Goal: Task Accomplishment & Management: Use online tool/utility

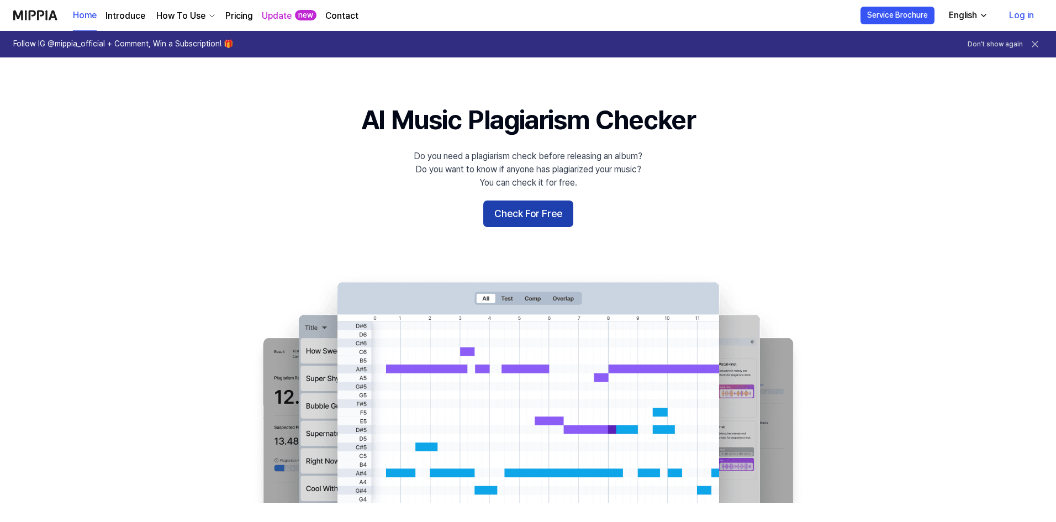
click at [556, 218] on button "Check For Free" at bounding box center [528, 213] width 90 height 27
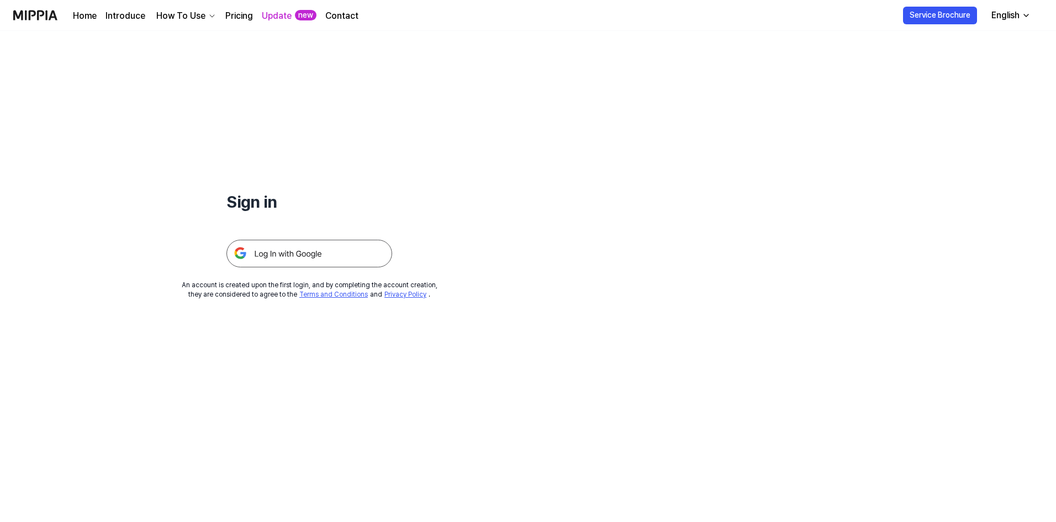
click at [274, 249] on img at bounding box center [309, 254] width 166 height 28
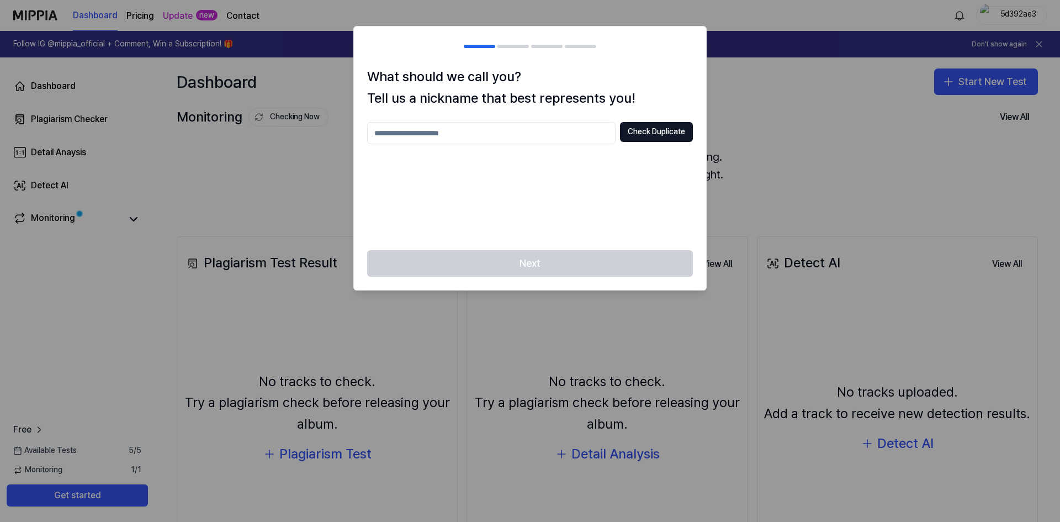
click at [421, 131] on input "text" at bounding box center [491, 133] width 248 height 22
type input "*******"
click at [646, 131] on button "Check Duplicate" at bounding box center [656, 132] width 73 height 20
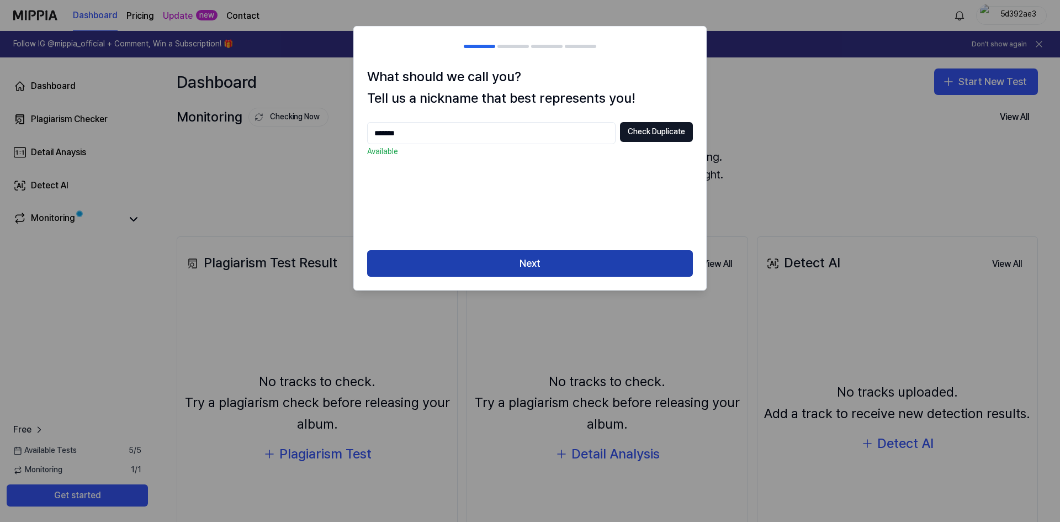
drag, startPoint x: 572, startPoint y: 263, endPoint x: 605, endPoint y: 267, distance: 33.4
click at [572, 264] on button "Next" at bounding box center [530, 263] width 326 height 27
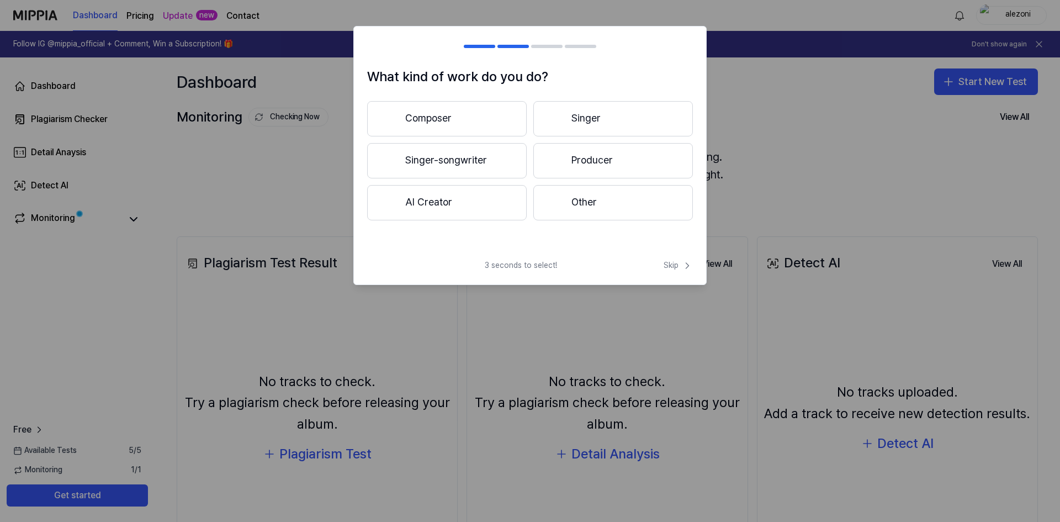
click at [413, 112] on button "Composer" at bounding box center [447, 118] width 160 height 35
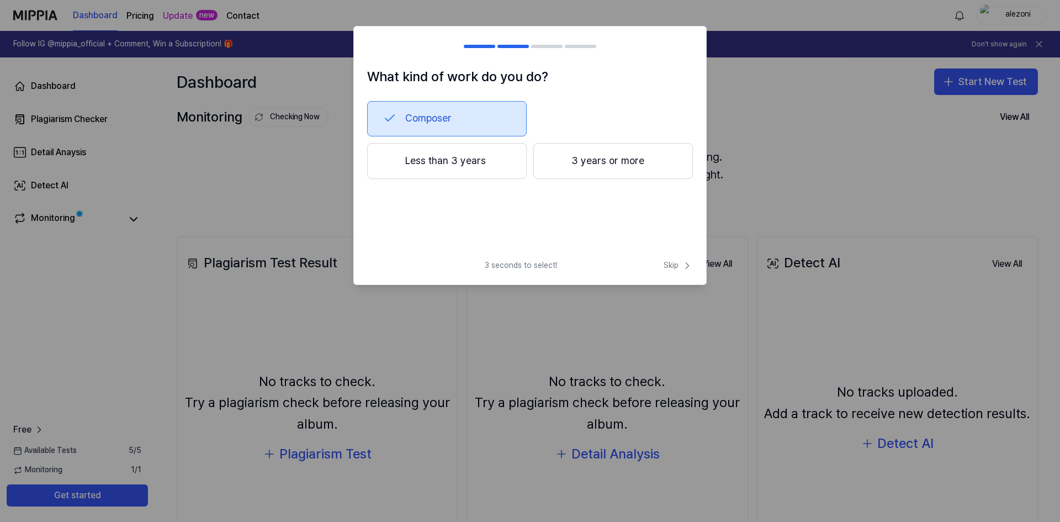
click at [420, 154] on button "Less than 3 years" at bounding box center [447, 161] width 160 height 36
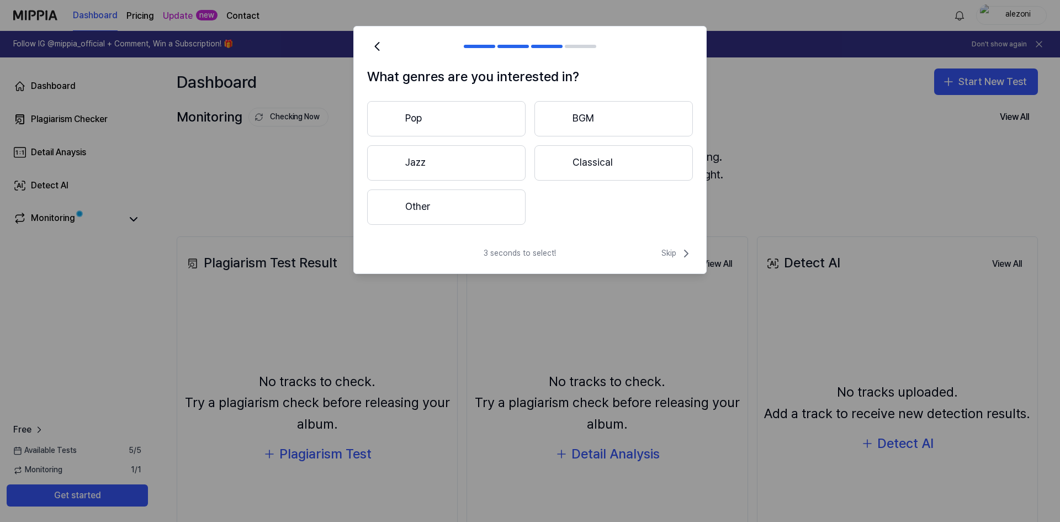
click at [440, 203] on button "Other" at bounding box center [446, 206] width 158 height 35
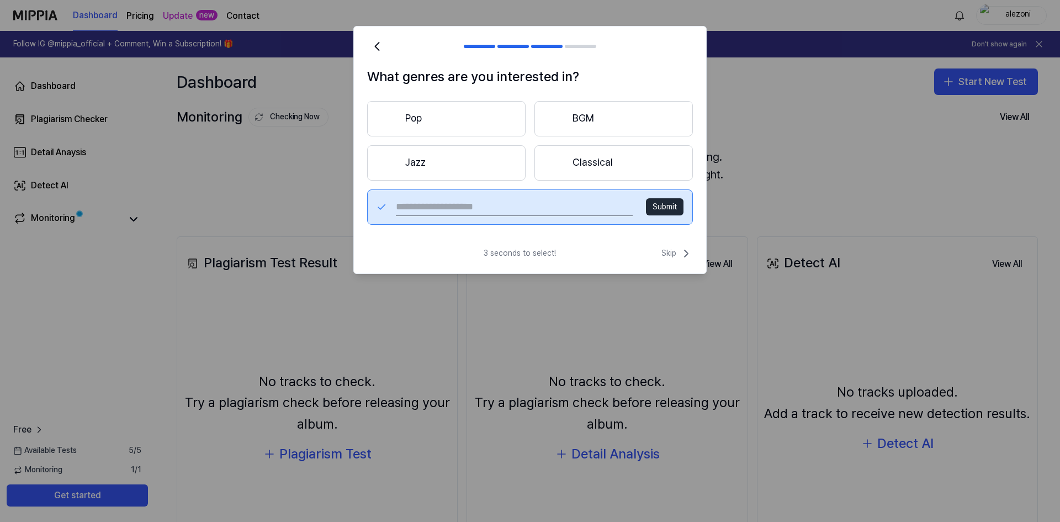
click at [446, 198] on input "text" at bounding box center [514, 207] width 237 height 18
type input "****"
click at [664, 202] on button "Submit" at bounding box center [665, 207] width 38 height 18
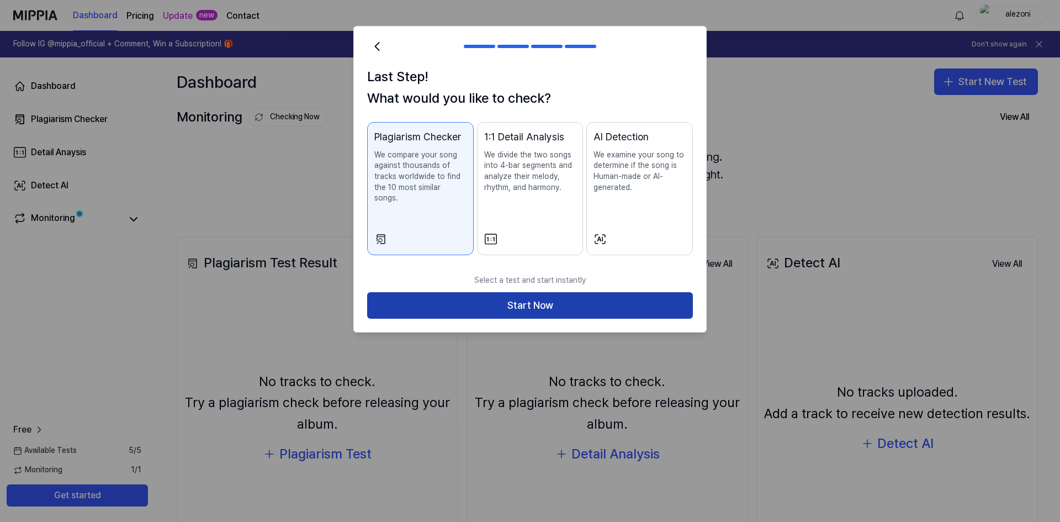
click at [544, 297] on button "Start Now" at bounding box center [530, 305] width 326 height 27
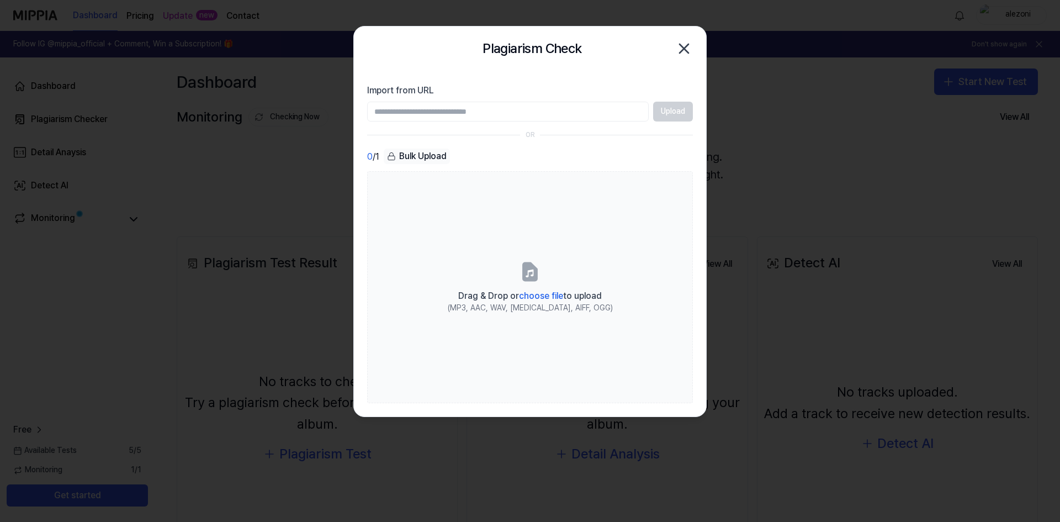
click at [446, 115] on input "Import from URL" at bounding box center [508, 112] width 282 height 20
click at [482, 114] on input "Import from URL" at bounding box center [508, 112] width 282 height 20
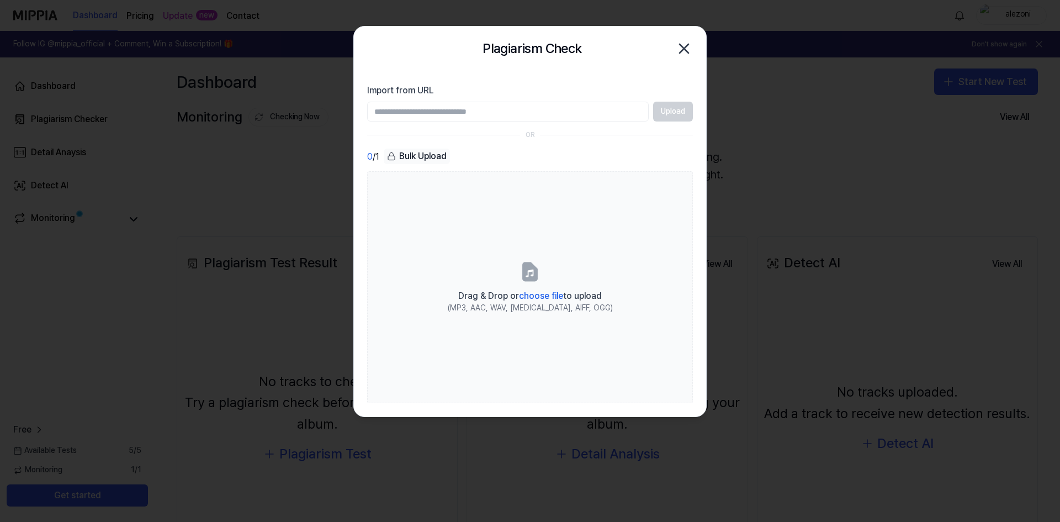
click at [482, 114] on input "Import from URL" at bounding box center [508, 112] width 282 height 20
click at [489, 114] on input "Import from URL" at bounding box center [508, 112] width 282 height 20
paste input "**********"
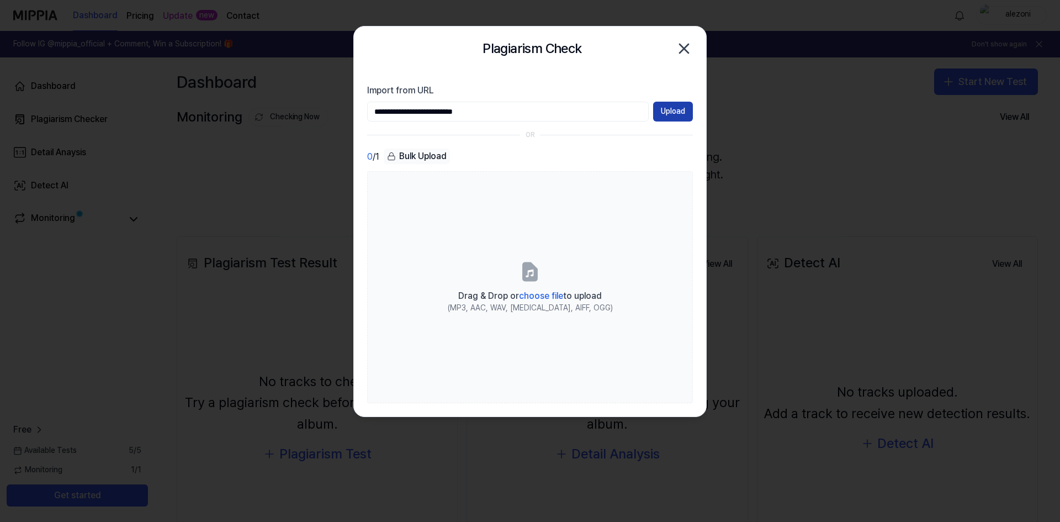
type input "**********"
click at [671, 116] on button "Upload" at bounding box center [673, 112] width 40 height 20
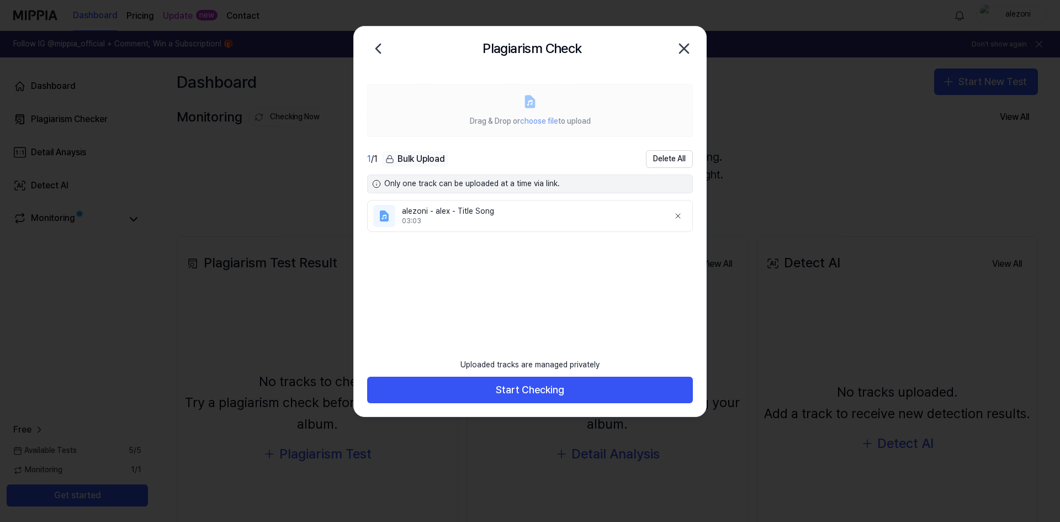
click at [525, 107] on icon at bounding box center [529, 101] width 15 height 15
click at [379, 46] on icon at bounding box center [378, 48] width 4 height 9
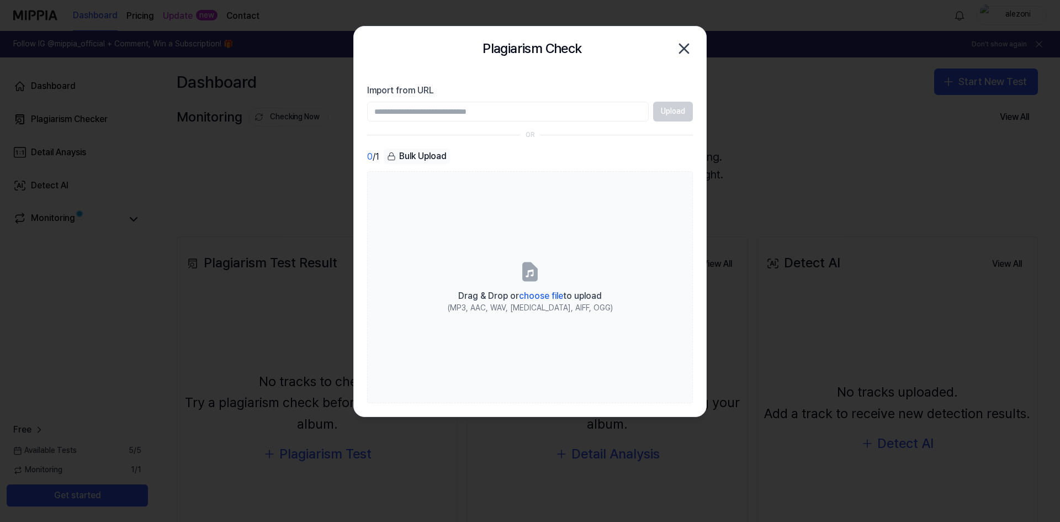
click at [474, 114] on input "Import from URL" at bounding box center [508, 112] width 282 height 20
paste input "**********"
type input "**********"
click at [679, 111] on button "Upload" at bounding box center [673, 112] width 40 height 20
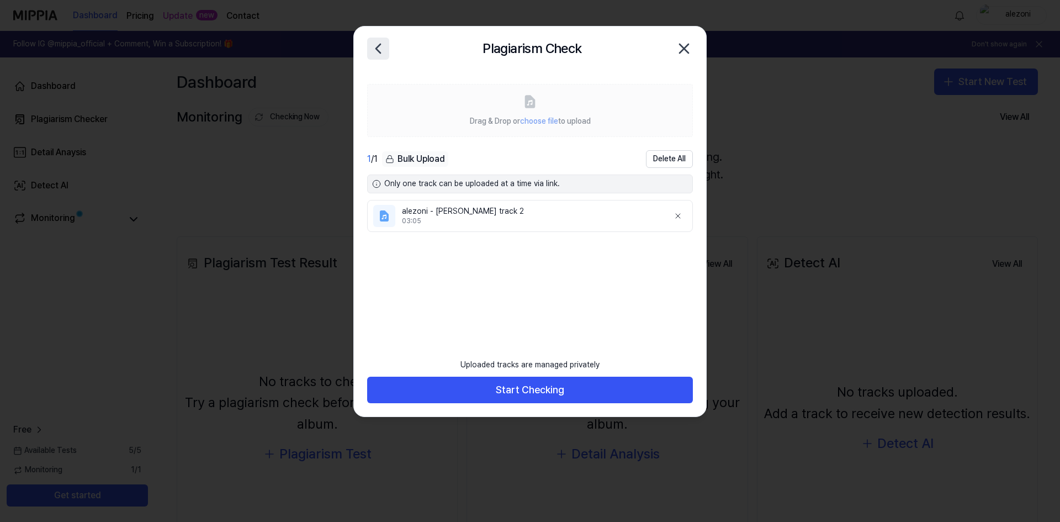
click at [379, 48] on icon at bounding box center [378, 49] width 18 height 18
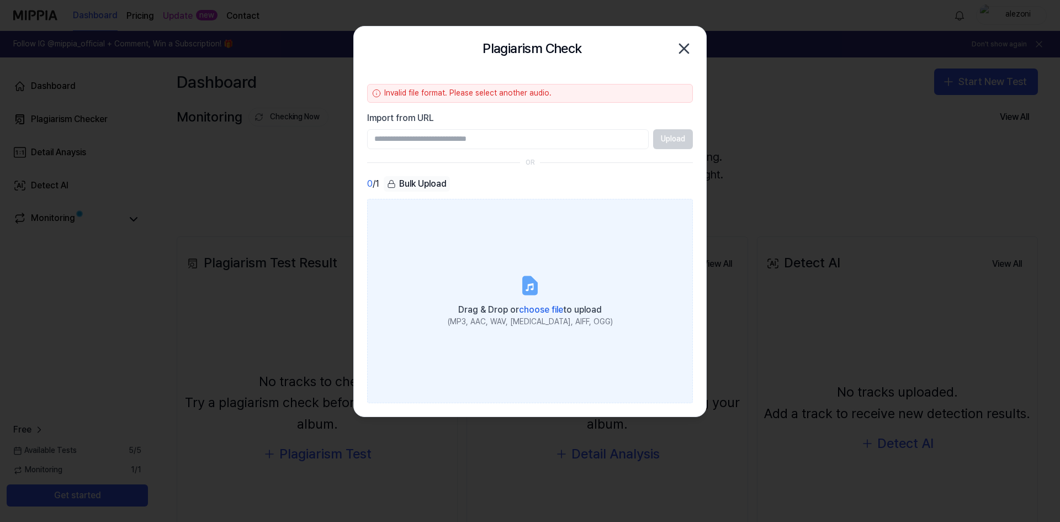
click at [542, 307] on span "choose file" at bounding box center [541, 309] width 44 height 10
click at [0, 0] on input "Drag & Drop or choose file to upload (MP3, AAC, WAV, FLAC, AIFF, OGG)" at bounding box center [0, 0] width 0 height 0
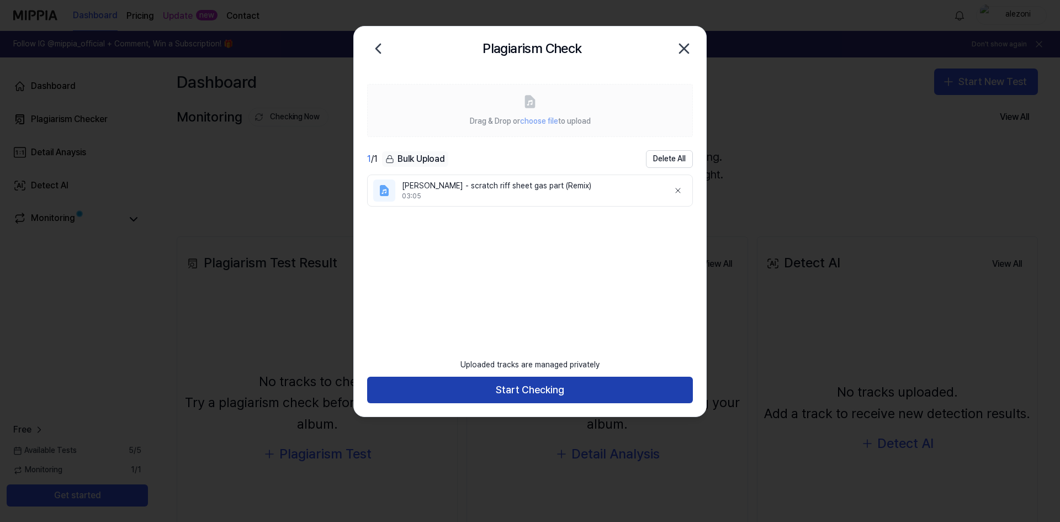
click at [528, 393] on button "Start Checking" at bounding box center [530, 390] width 326 height 27
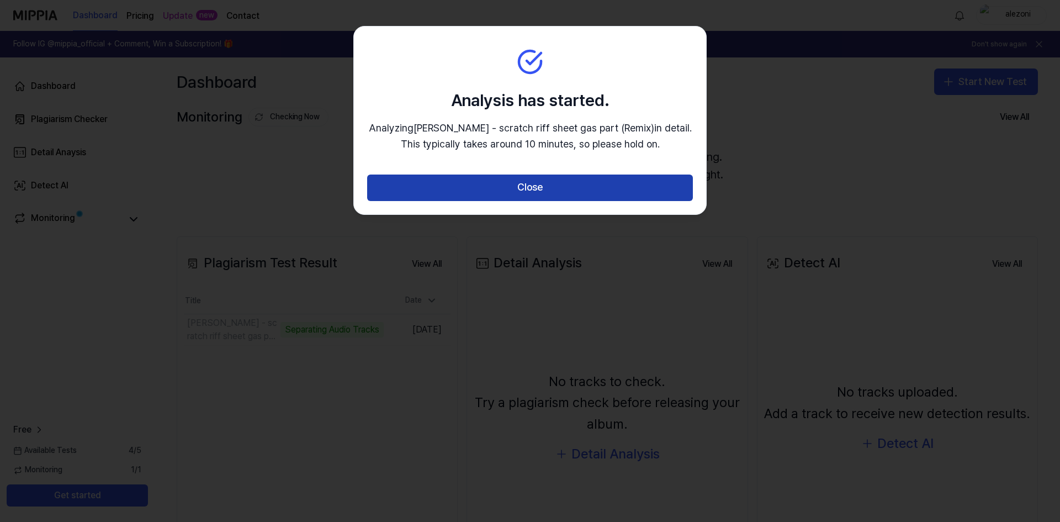
click at [531, 191] on button "Close" at bounding box center [530, 187] width 326 height 27
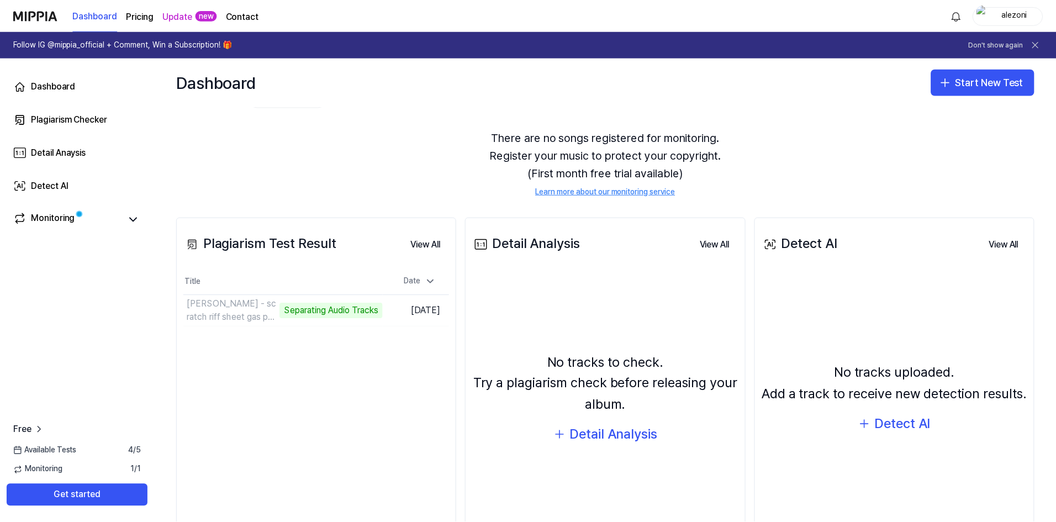
scroll to position [84, 0]
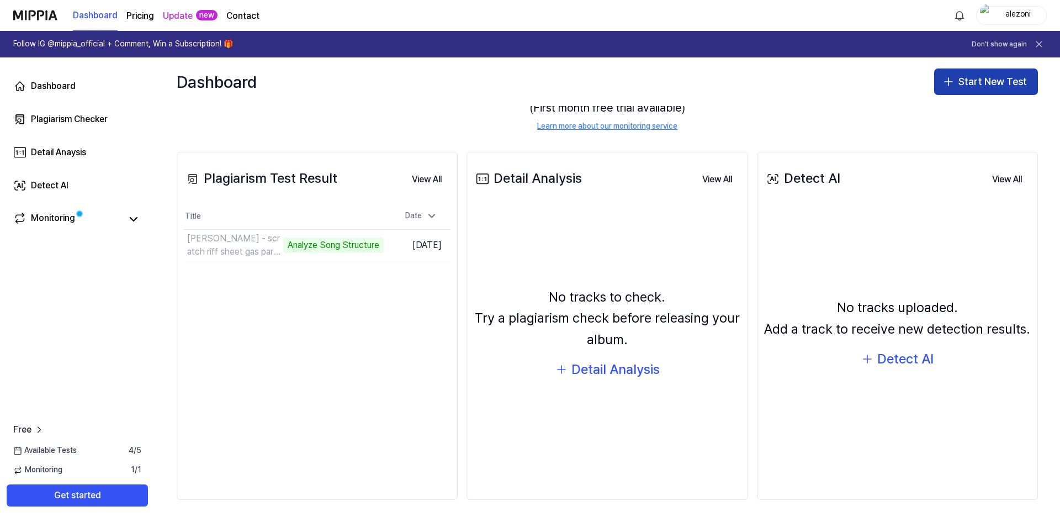
click at [987, 80] on button "Start New Test" at bounding box center [986, 81] width 104 height 27
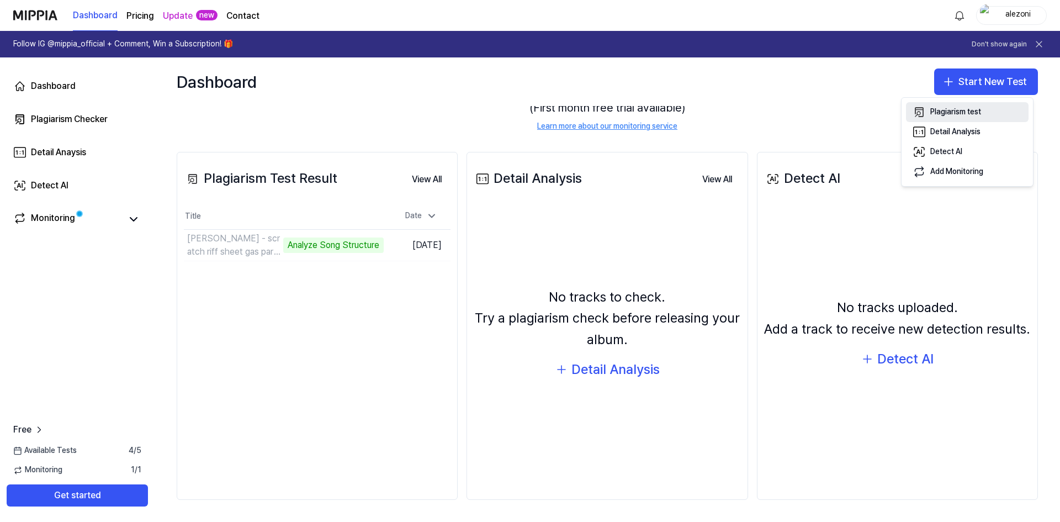
click at [998, 111] on button "Plagiarism test" at bounding box center [967, 112] width 123 height 20
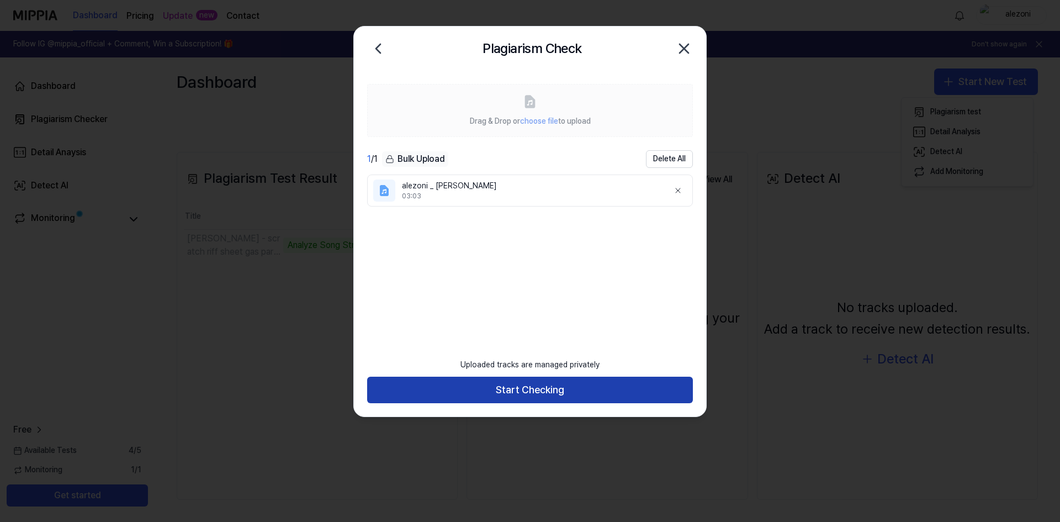
click at [478, 395] on button "Start Checking" at bounding box center [530, 390] width 326 height 27
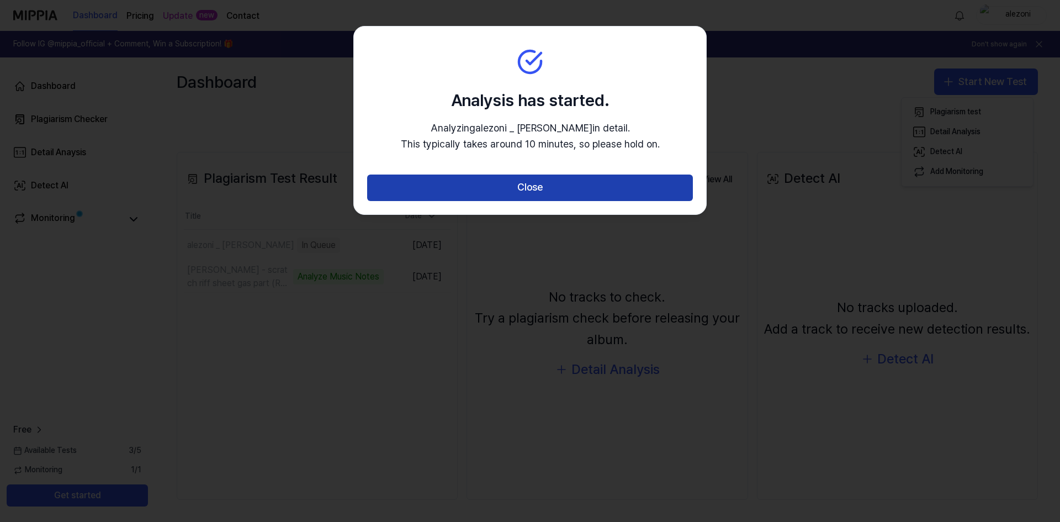
click at [551, 191] on button "Close" at bounding box center [530, 187] width 326 height 27
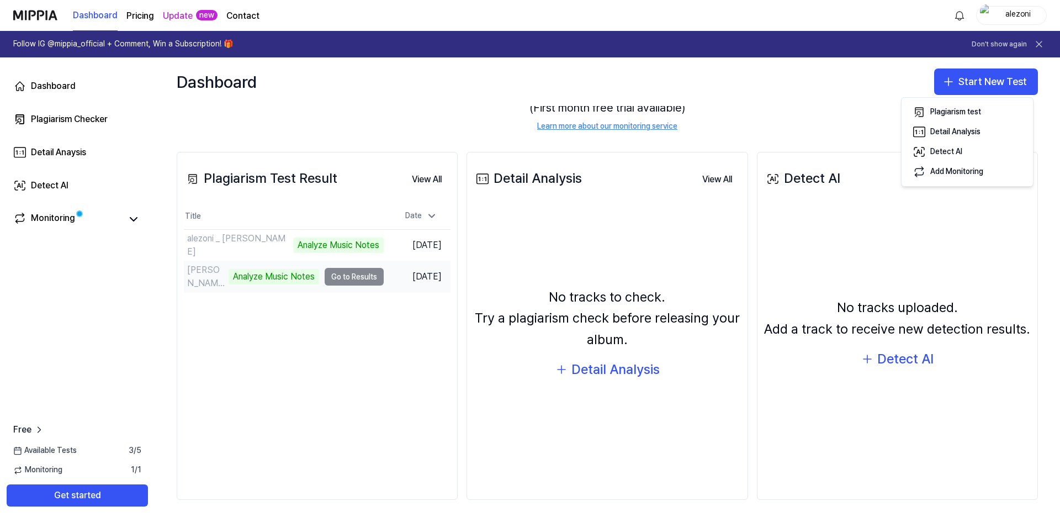
click at [363, 278] on td "alex - scratch riff sheet gas part (Remix) Analyze Music Notes Go to Results" at bounding box center [284, 276] width 200 height 31
click at [343, 273] on td "alex - scratch riff sheet gas part (Remix) Analyze Music Notes Go to Results" at bounding box center [284, 276] width 200 height 31
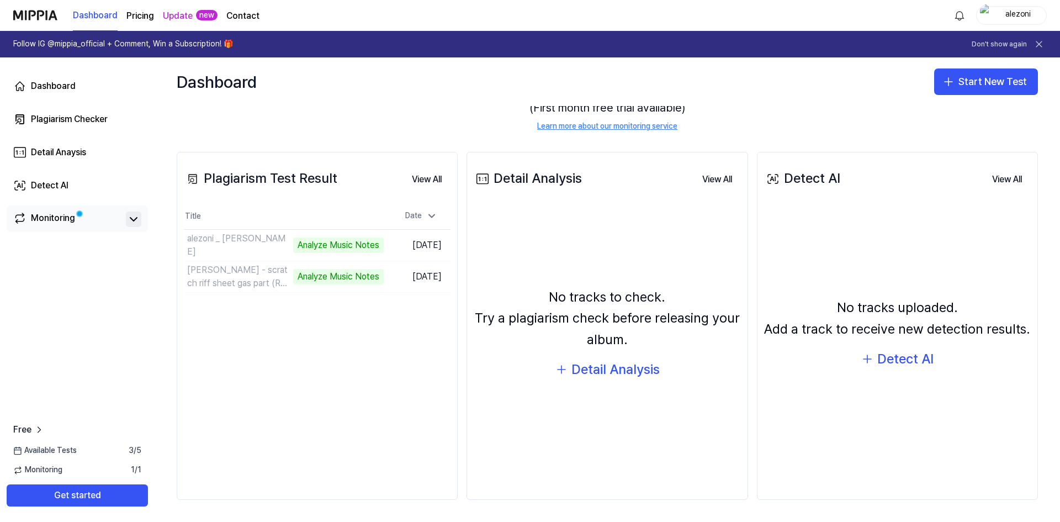
click at [136, 219] on icon at bounding box center [133, 219] width 7 height 3
click at [136, 219] on icon at bounding box center [133, 219] width 13 height 13
click at [63, 220] on div "Monitoring" at bounding box center [53, 218] width 44 height 15
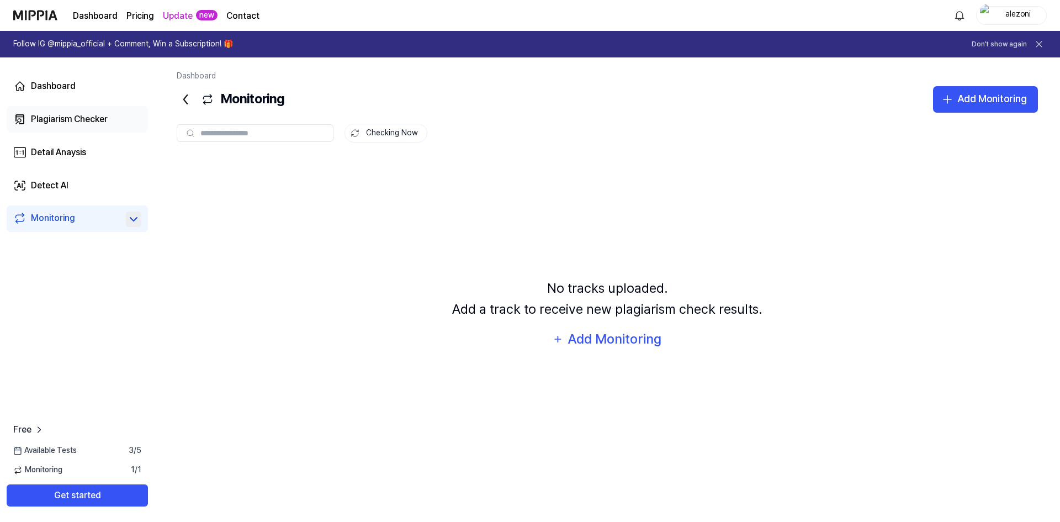
click at [64, 110] on link "Plagiarism Checker" at bounding box center [77, 119] width 141 height 27
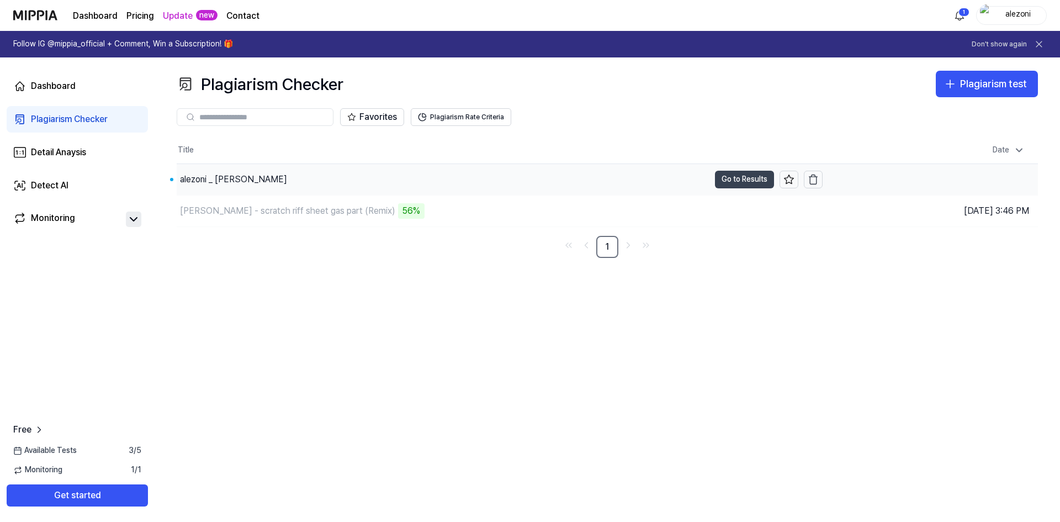
click at [749, 177] on button "Go to Results" at bounding box center [744, 180] width 59 height 18
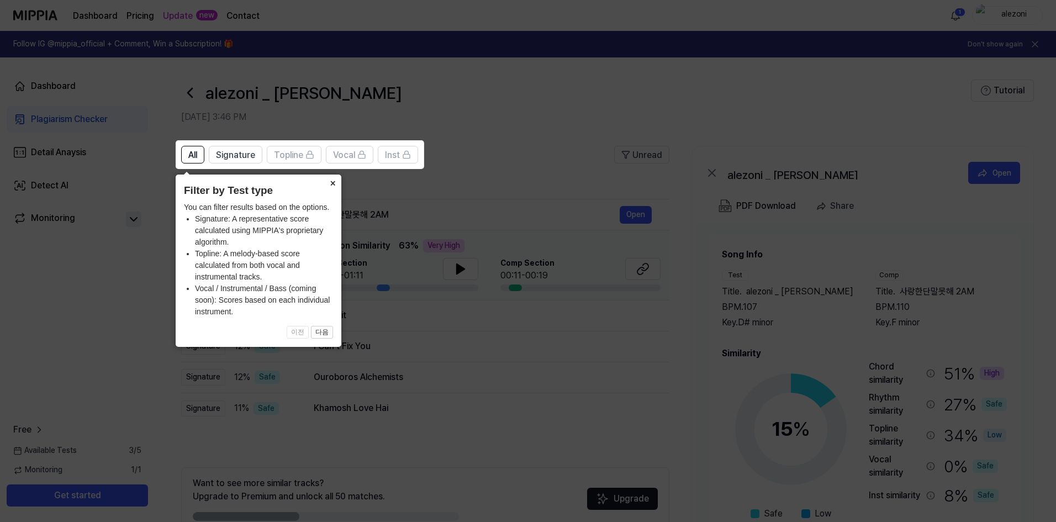
click at [330, 182] on button "×" at bounding box center [333, 181] width 18 height 15
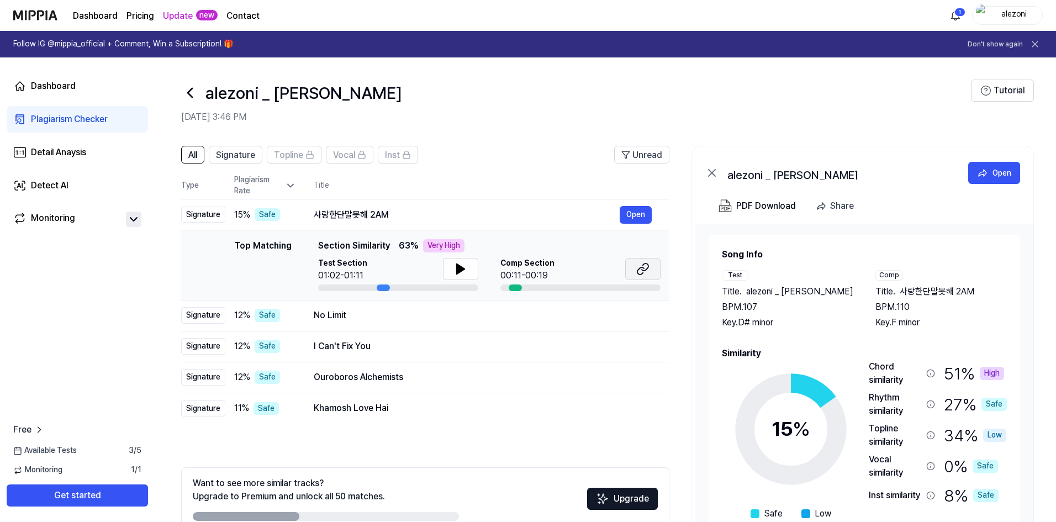
click at [656, 277] on button at bounding box center [642, 269] width 35 height 22
click at [457, 267] on icon at bounding box center [461, 269] width 8 height 10
click at [459, 267] on icon at bounding box center [458, 268] width 2 height 9
click at [402, 315] on div "No Limit" at bounding box center [467, 315] width 306 height 13
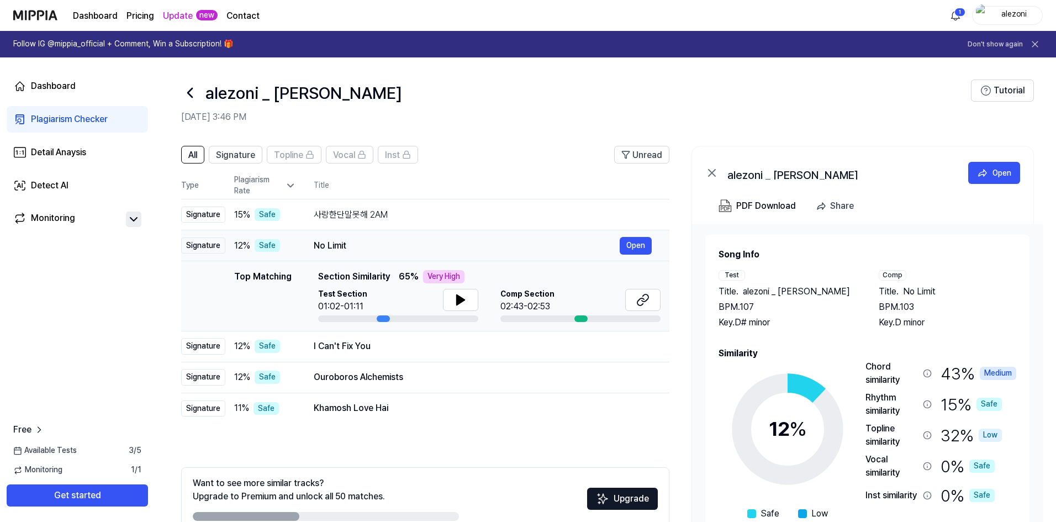
click at [363, 237] on div "No Limit Open" at bounding box center [483, 246] width 338 height 18
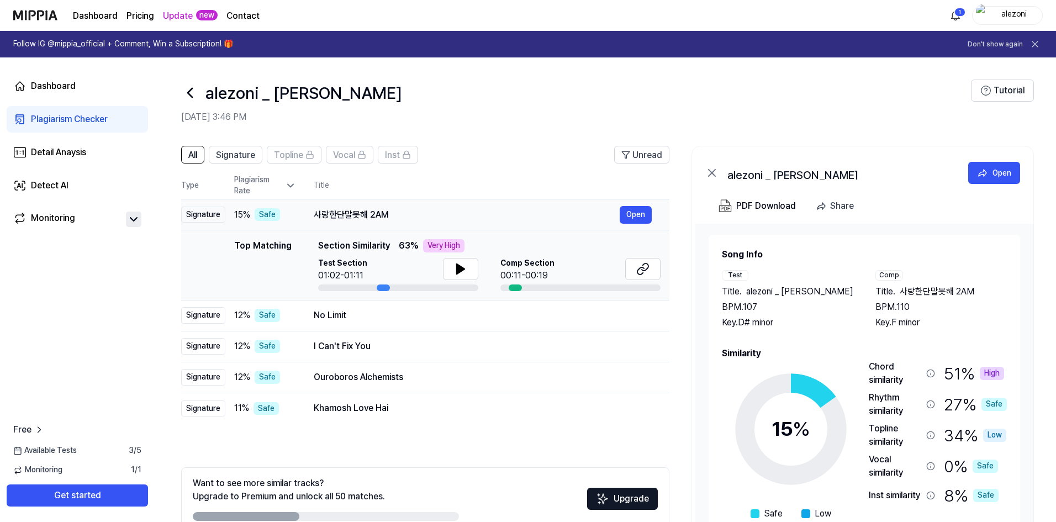
click at [427, 215] on div "사랑한단말못해 2AM" at bounding box center [467, 214] width 306 height 13
click at [398, 316] on div "No Limit" at bounding box center [467, 315] width 306 height 13
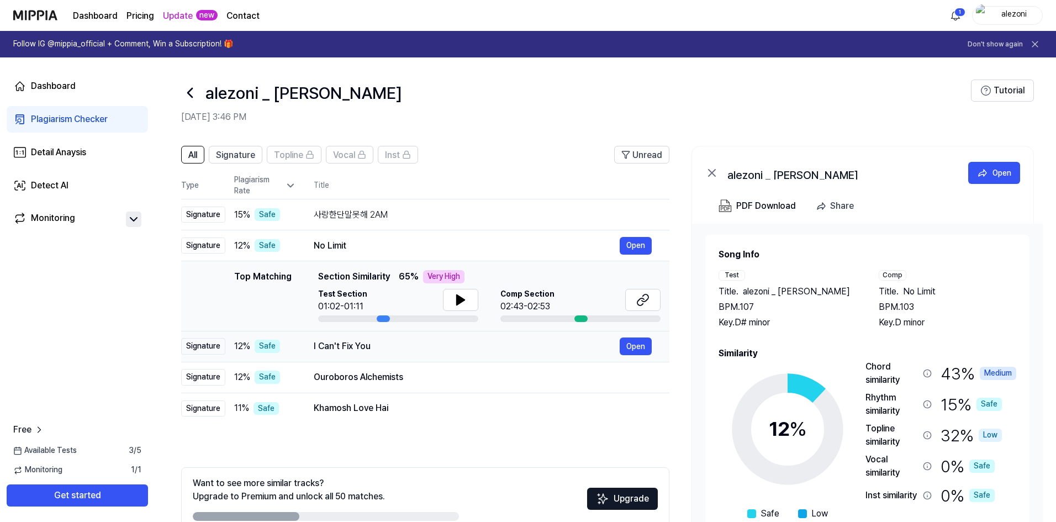
click at [395, 350] on div "I Can't Fix You" at bounding box center [467, 346] width 306 height 13
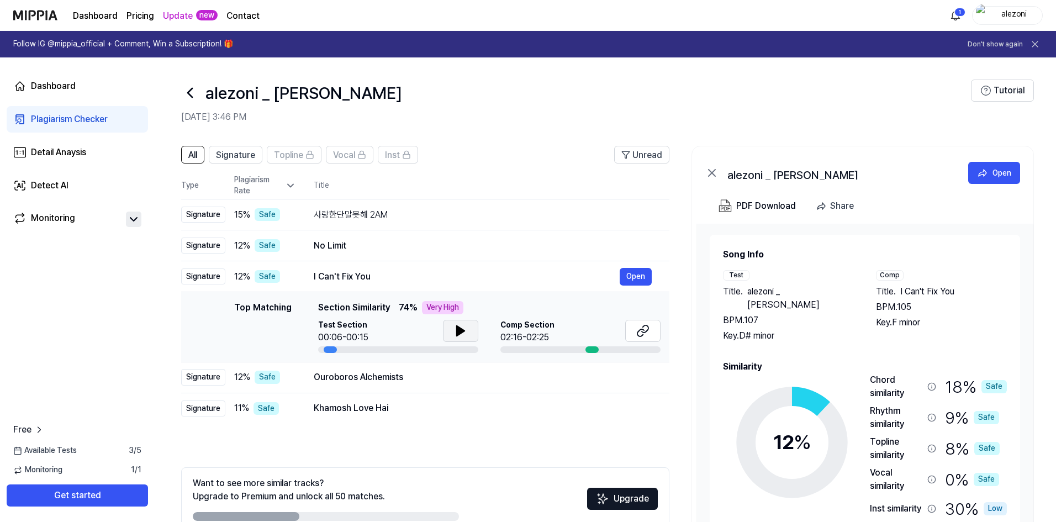
click at [454, 336] on icon at bounding box center [460, 330] width 13 height 13
click at [457, 334] on icon at bounding box center [458, 330] width 2 height 9
click at [454, 279] on div "I Can't Fix You" at bounding box center [467, 276] width 306 height 13
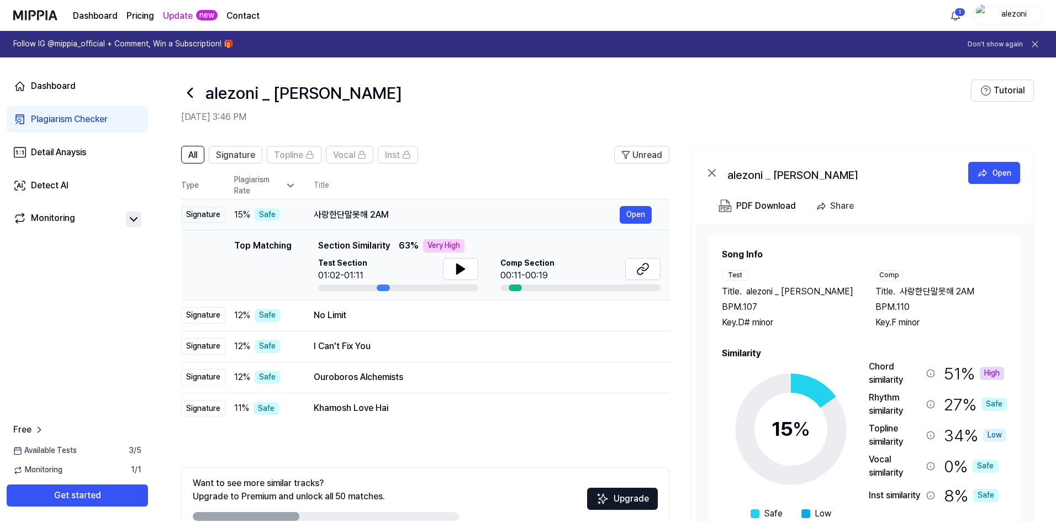
click at [511, 214] on div "사랑한단말못해 2AM" at bounding box center [467, 214] width 306 height 13
click at [427, 315] on div "No Limit" at bounding box center [467, 315] width 306 height 13
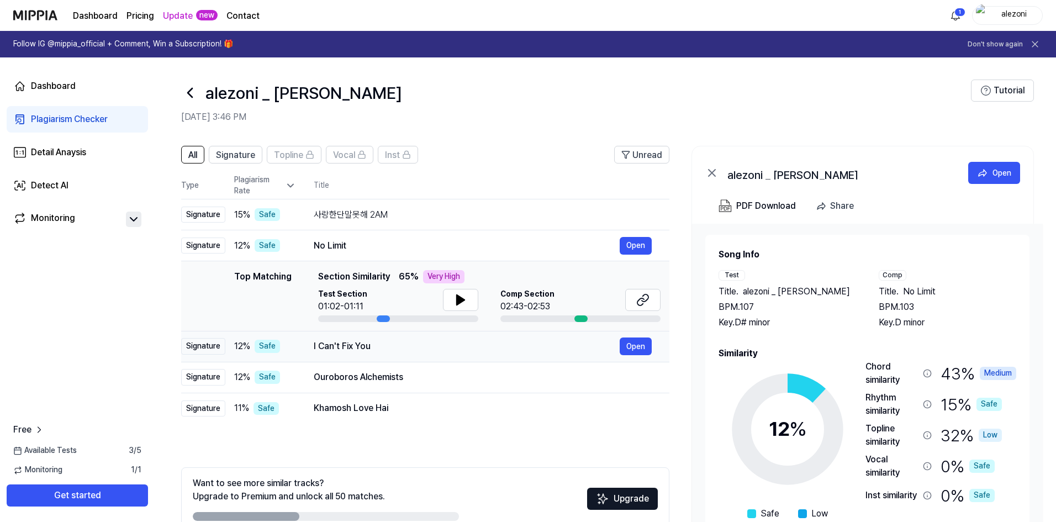
click at [461, 351] on div "I Can't Fix You" at bounding box center [467, 346] width 306 height 13
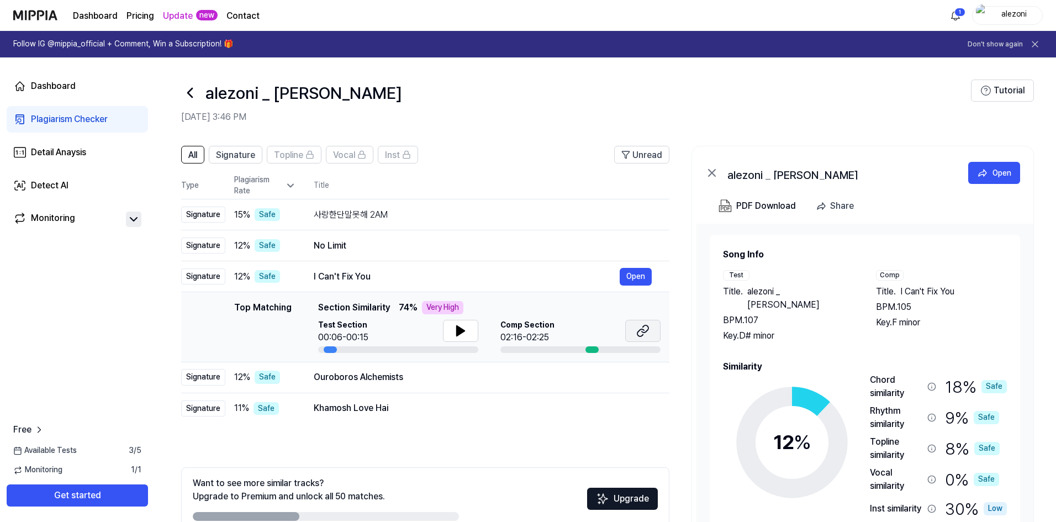
click at [636, 332] on icon at bounding box center [642, 330] width 13 height 13
click at [477, 385] on div "Ouroboros Alchemists Open" at bounding box center [483, 377] width 338 height 18
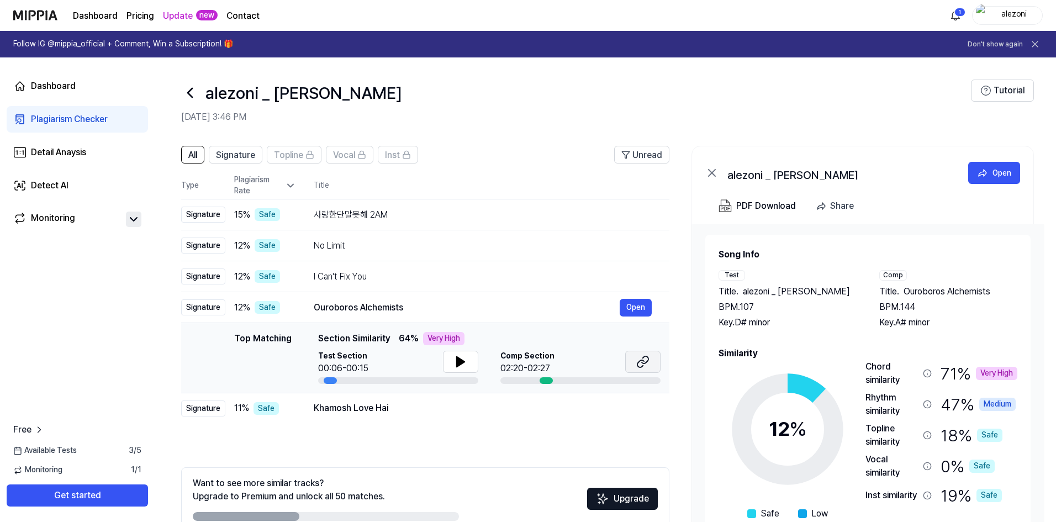
click at [643, 361] on icon at bounding box center [640, 363] width 7 height 7
click at [387, 403] on div "Khamosh Love Hai" at bounding box center [467, 407] width 306 height 13
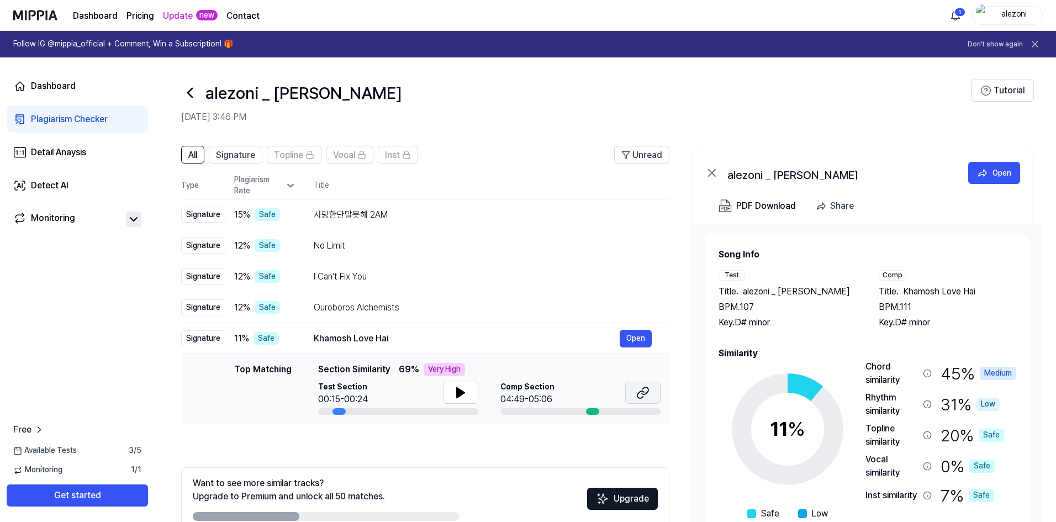
click at [637, 394] on icon at bounding box center [642, 392] width 13 height 13
click at [462, 396] on icon at bounding box center [460, 392] width 13 height 13
click at [460, 393] on icon at bounding box center [460, 392] width 13 height 13
click at [403, 211] on div "사랑한단말못해 2AM" at bounding box center [467, 214] width 306 height 13
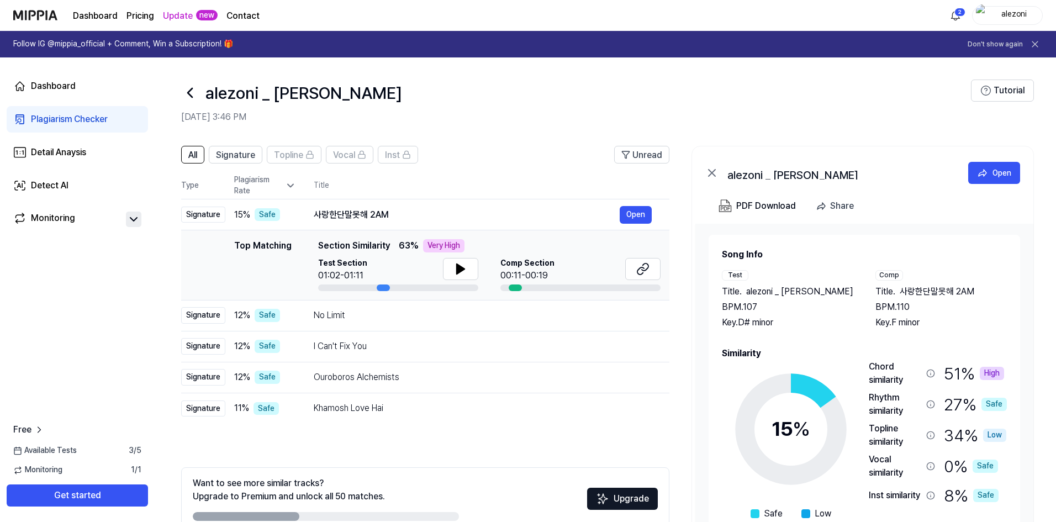
click at [194, 91] on icon at bounding box center [190, 93] width 18 height 18
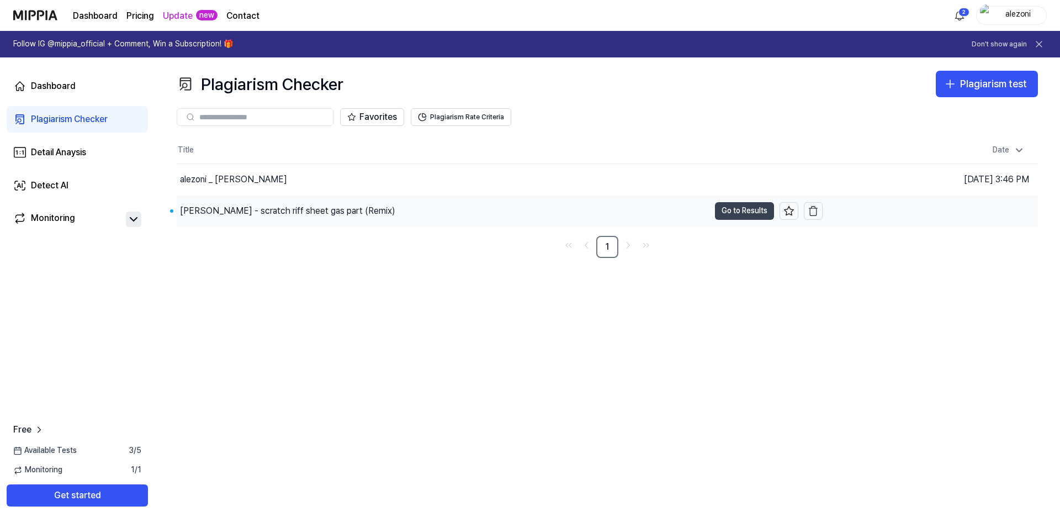
click at [732, 208] on button "Go to Results" at bounding box center [744, 211] width 59 height 18
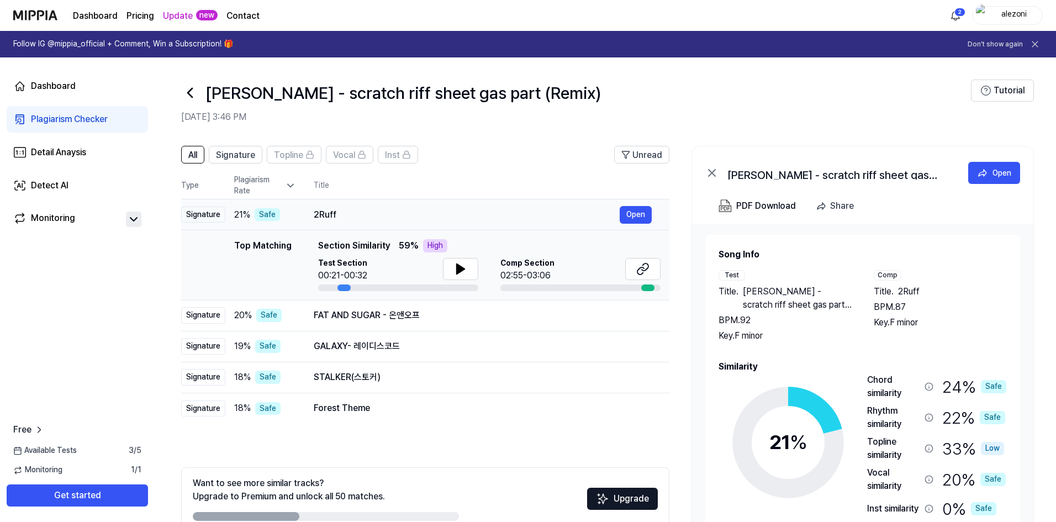
click at [406, 213] on div "2Ruff" at bounding box center [467, 214] width 306 height 13
click at [472, 266] on button at bounding box center [460, 269] width 35 height 22
click at [372, 287] on div at bounding box center [398, 287] width 160 height 7
drag, startPoint x: 342, startPoint y: 284, endPoint x: 362, endPoint y: 287, distance: 20.1
click at [362, 287] on div at bounding box center [398, 287] width 160 height 7
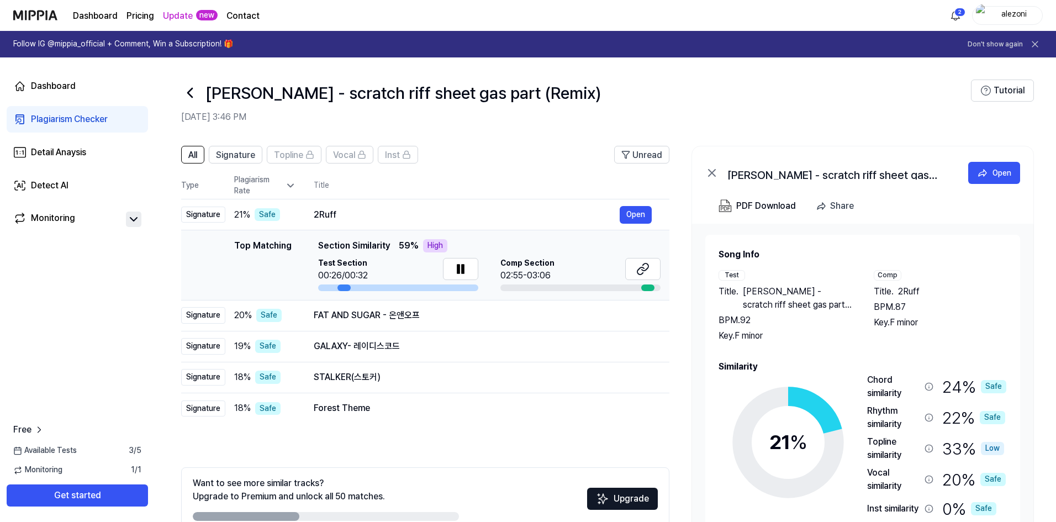
drag, startPoint x: 342, startPoint y: 289, endPoint x: 367, endPoint y: 289, distance: 25.4
click at [367, 289] on div at bounding box center [398, 287] width 160 height 7
click at [402, 290] on div at bounding box center [398, 287] width 160 height 7
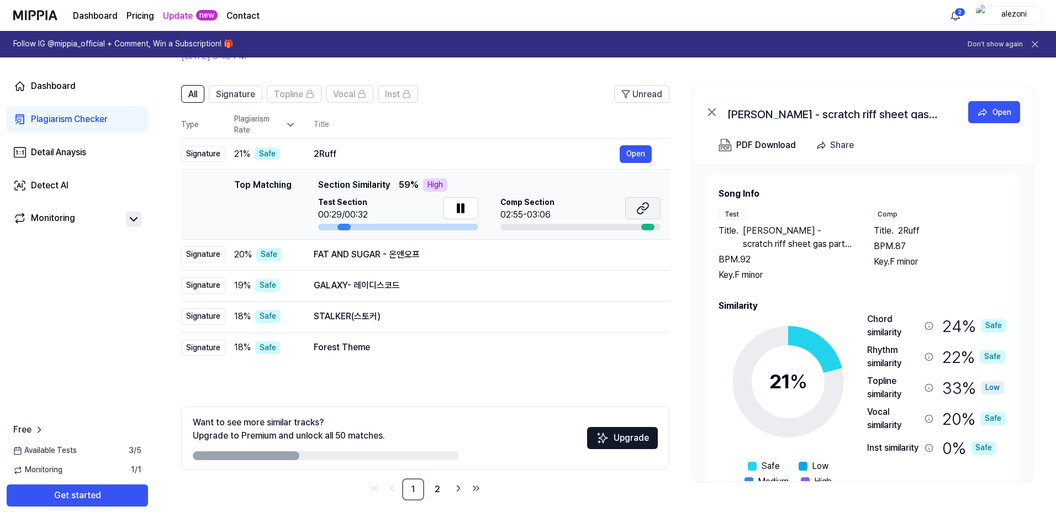
scroll to position [61, 0]
click at [464, 205] on icon at bounding box center [460, 207] width 13 height 13
click at [654, 211] on button at bounding box center [642, 208] width 35 height 22
click at [488, 255] on div "FAT AND SUGAR - 온앤오프" at bounding box center [467, 253] width 306 height 13
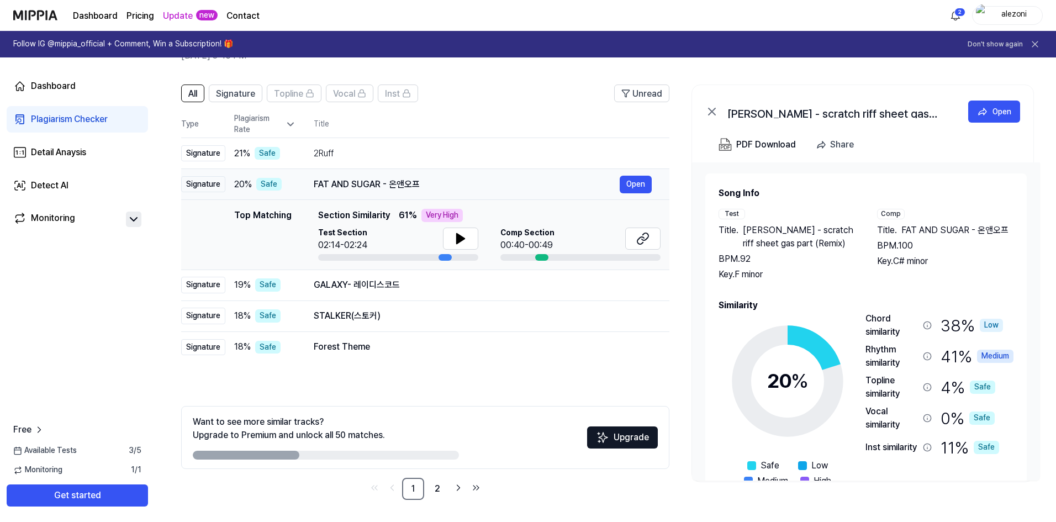
click at [460, 176] on div "FAT AND SUGAR - 온앤오프 Open" at bounding box center [483, 185] width 338 height 18
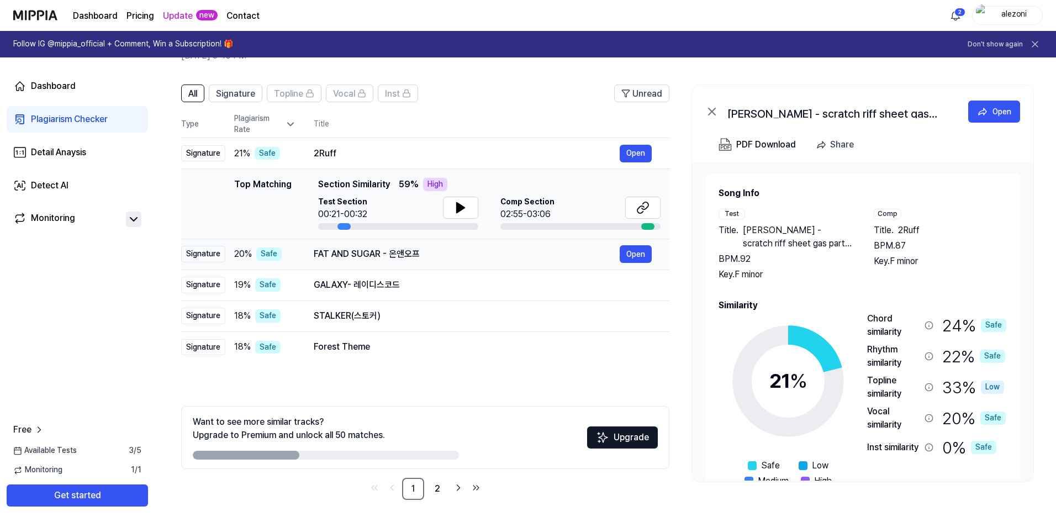
click at [461, 261] on div "FAT AND SUGAR - 온앤오프 Open" at bounding box center [483, 254] width 338 height 18
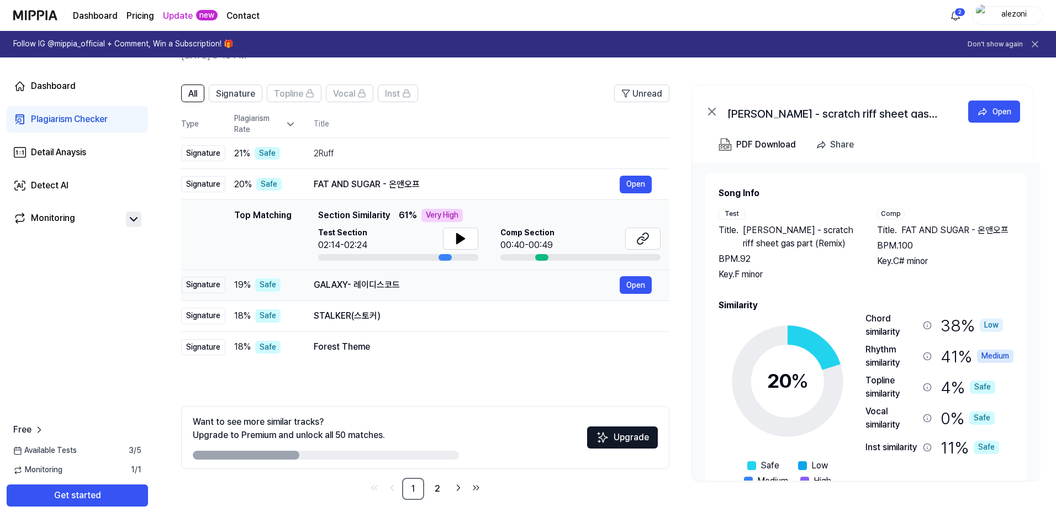
click at [465, 294] on div "GALAXY- 레이디스코드 Open" at bounding box center [483, 285] width 338 height 18
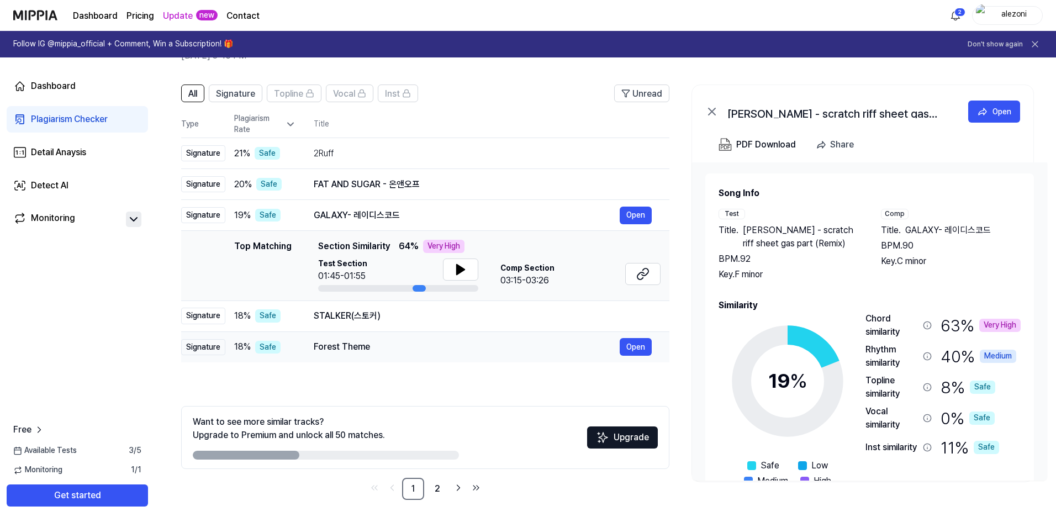
click at [456, 335] on td "Forest Theme Open" at bounding box center [482, 346] width 373 height 31
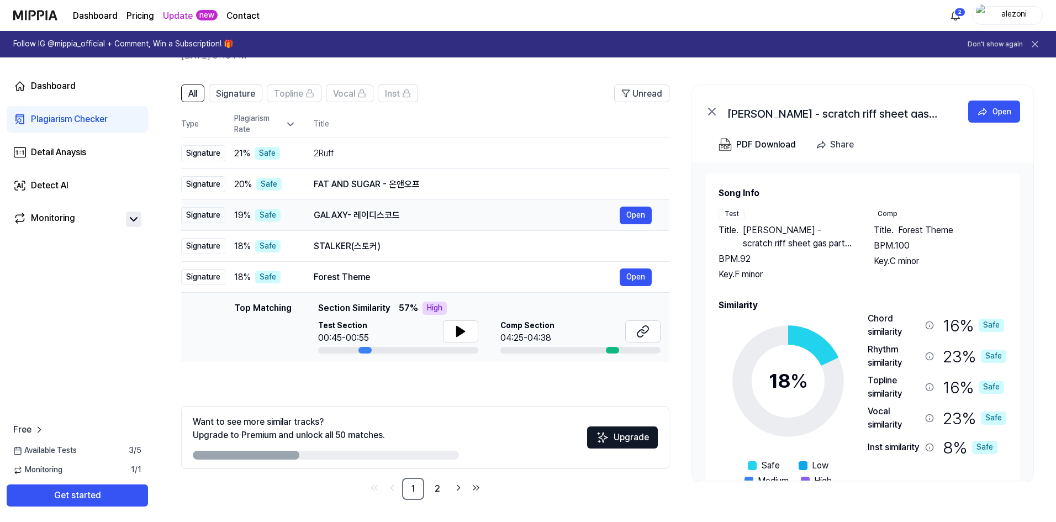
click at [428, 211] on div "GALAXY- 레이디스코드" at bounding box center [467, 215] width 306 height 13
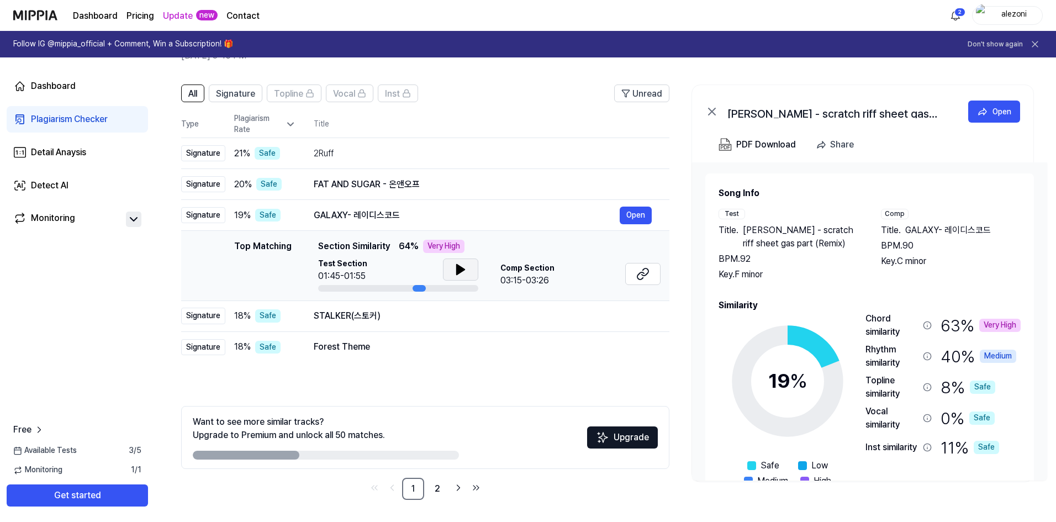
click at [466, 269] on icon at bounding box center [460, 269] width 13 height 13
click at [544, 10] on div "Dashboard Pricing Update new Contact 2 alezoni" at bounding box center [527, 15] width 1029 height 30
click at [436, 324] on div "STALKER(스토커) Open" at bounding box center [483, 316] width 338 height 18
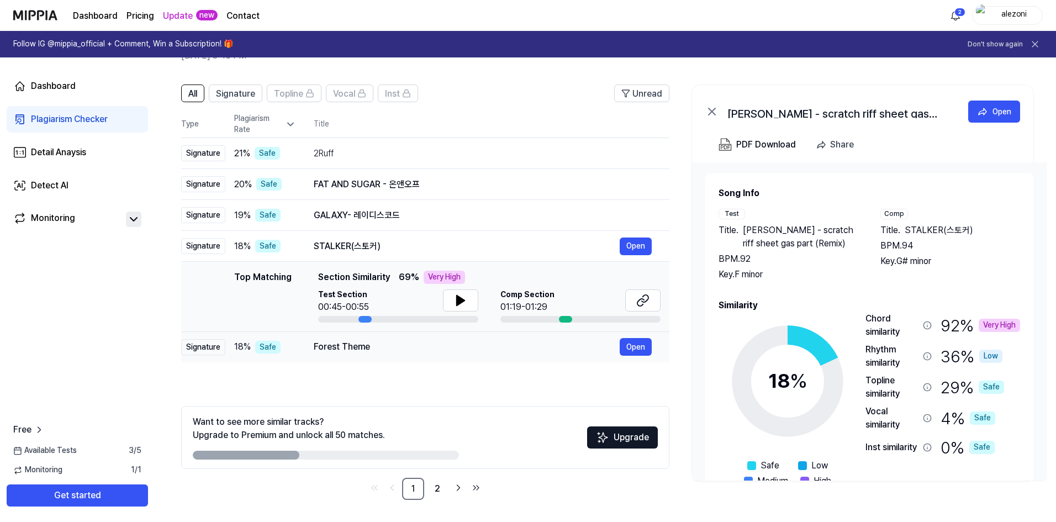
click at [408, 354] on div "Forest Theme Open" at bounding box center [483, 347] width 338 height 18
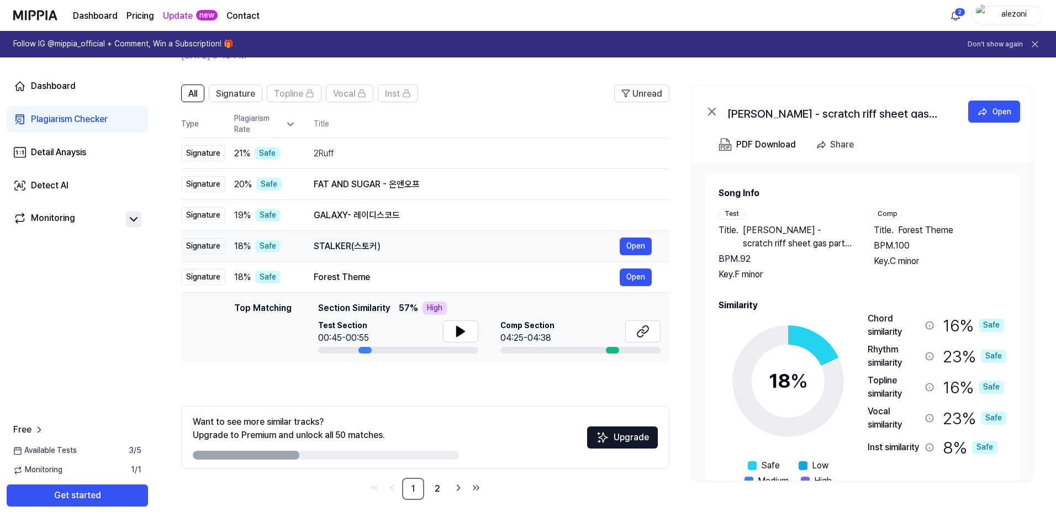
click at [416, 240] on div "STALKER(스토커)" at bounding box center [467, 246] width 306 height 13
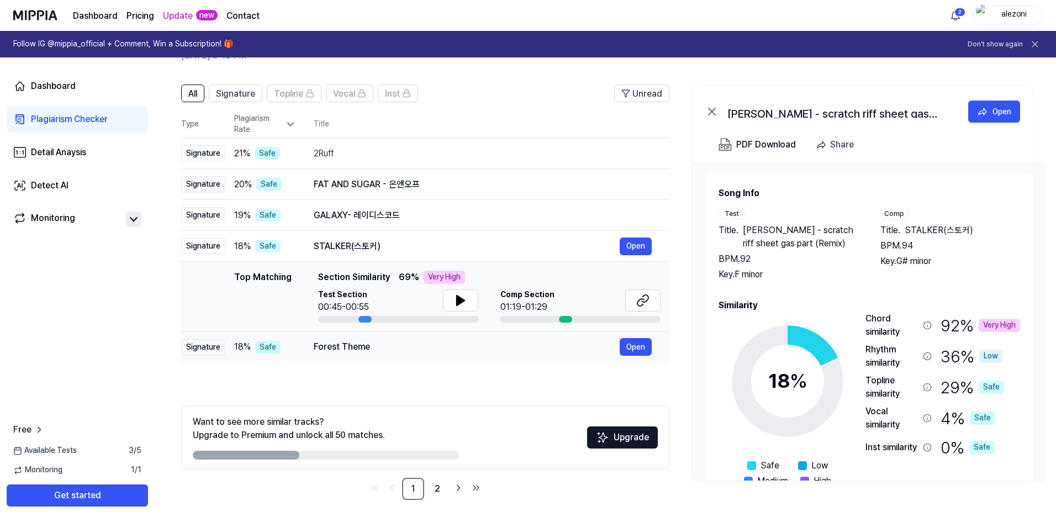
click at [409, 345] on div "Forest Theme" at bounding box center [467, 346] width 306 height 13
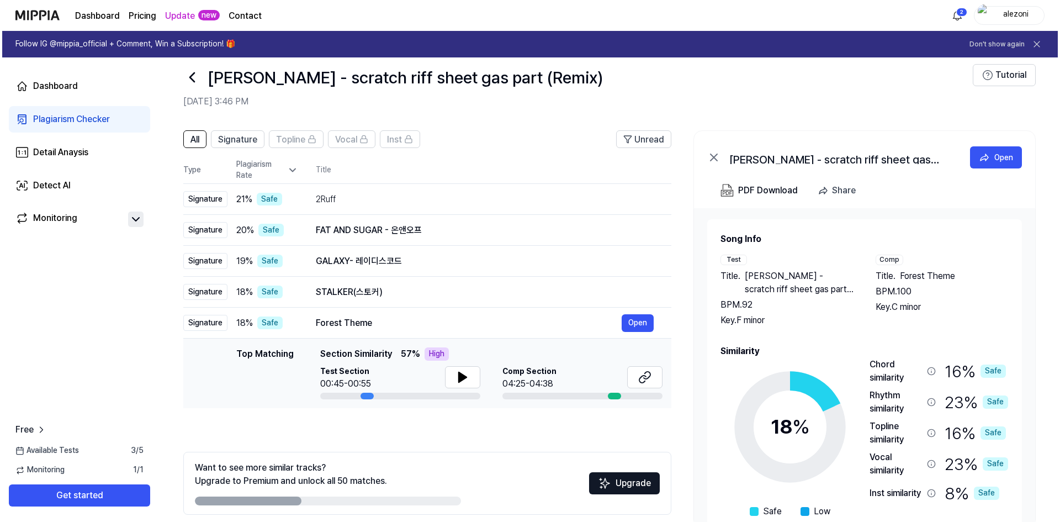
scroll to position [0, 0]
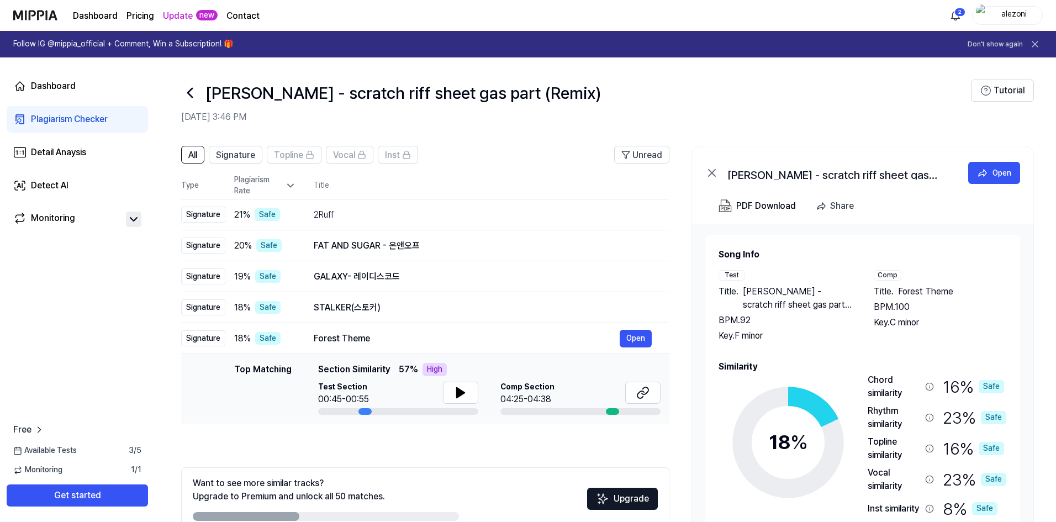
click at [99, 336] on div "Dashboard Plagiarism Checker Detail Anaysis Detect AI Monitoring Free Available…" at bounding box center [77, 289] width 155 height 464
click at [192, 88] on icon at bounding box center [190, 93] width 18 height 18
